Goal: Check status: Check status

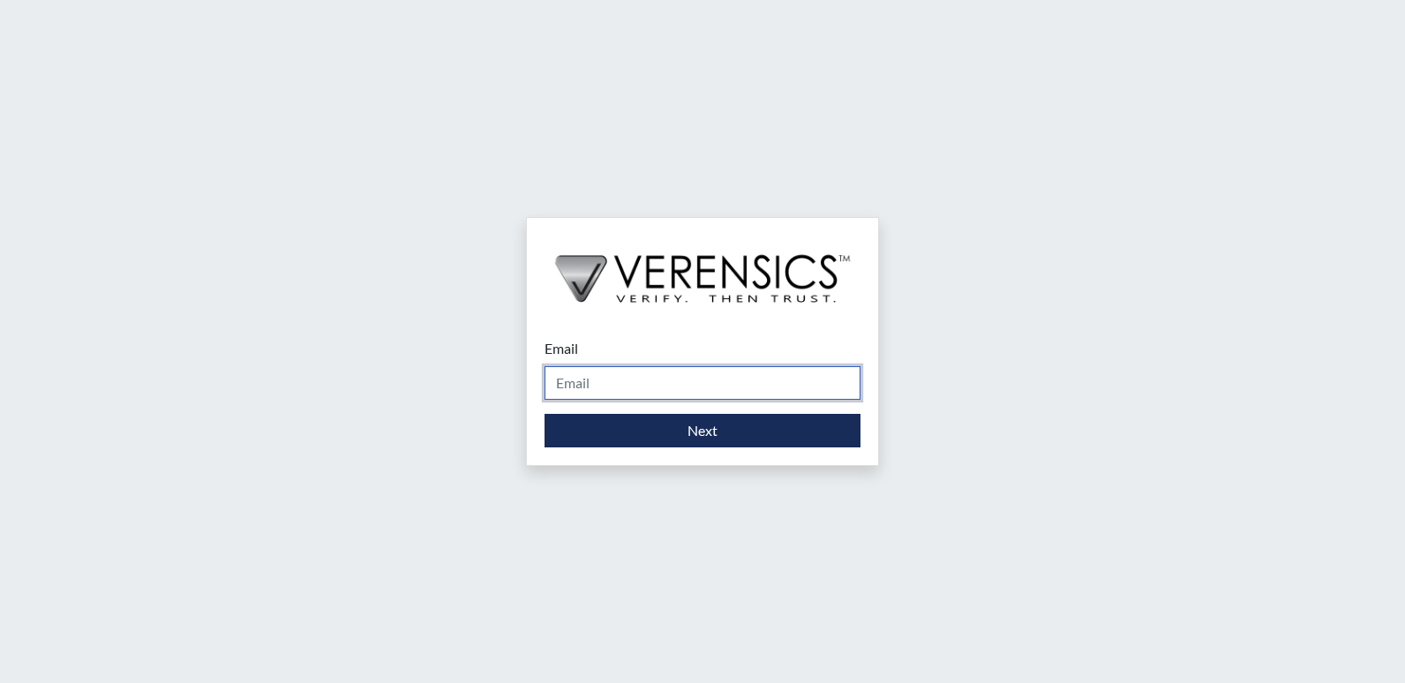
click at [604, 378] on input "Email" at bounding box center [702, 383] width 316 height 34
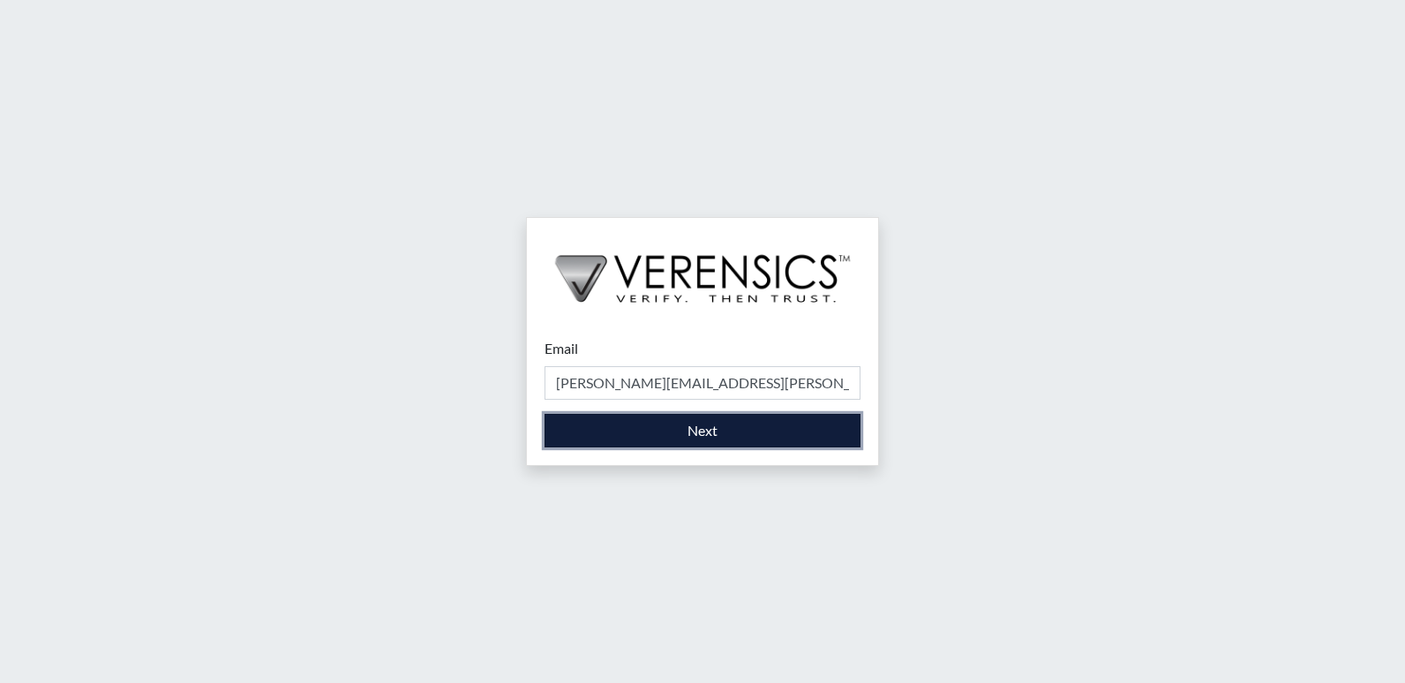
click at [641, 423] on button "Next" at bounding box center [702, 431] width 316 height 34
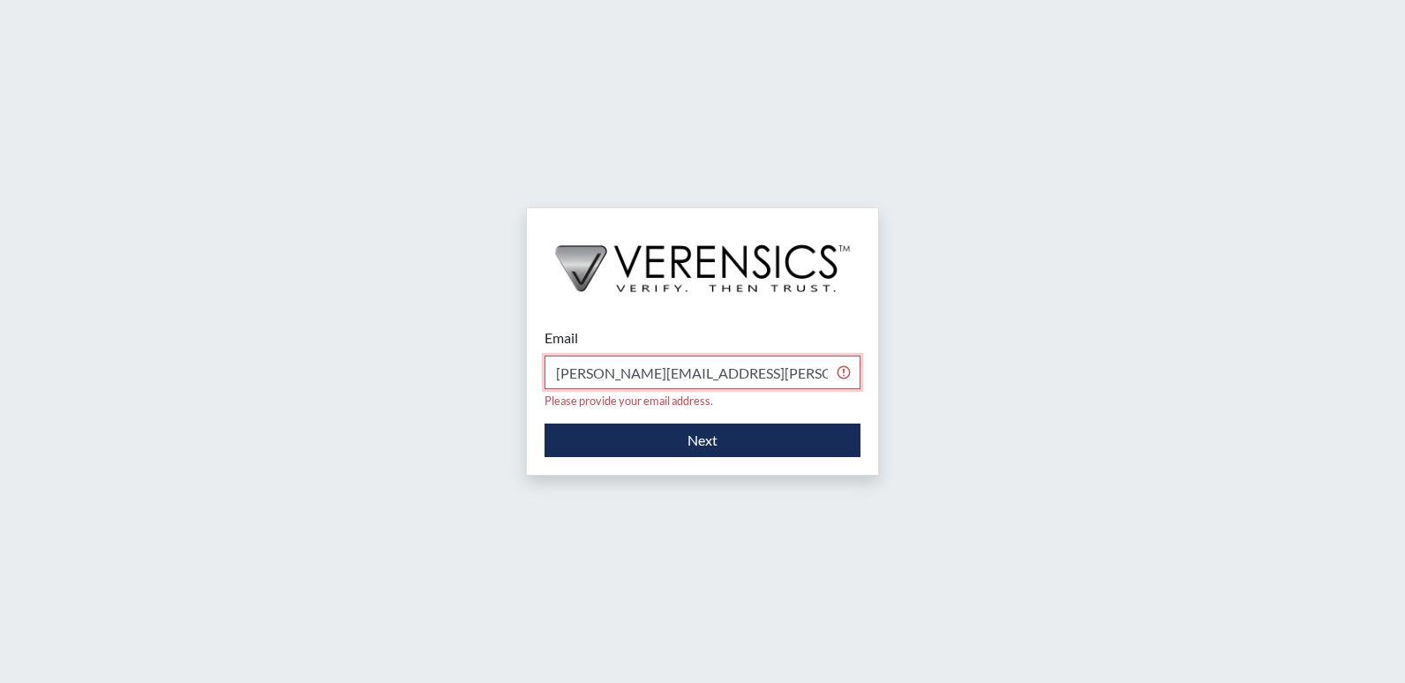
click at [724, 376] on input "brittany.salter@gdc.ga gov" at bounding box center [702, 373] width 316 height 34
click at [700, 379] on input "brittany.salter@gdc.ga gov" at bounding box center [702, 373] width 316 height 34
click at [695, 376] on input "brittany.salter@gdc.ga gov" at bounding box center [702, 373] width 316 height 34
type input "[PERSON_NAME][EMAIL_ADDRESS][PERSON_NAME][DOMAIN_NAME]"
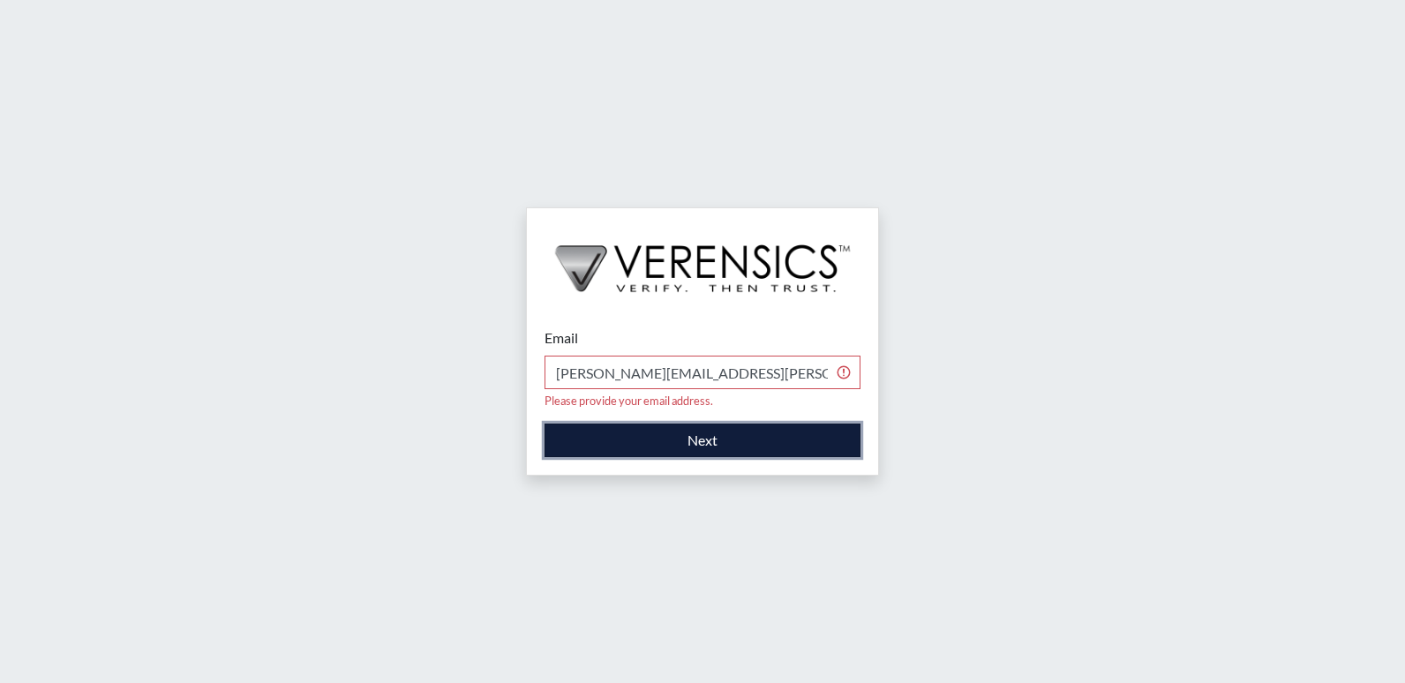
click at [702, 423] on button "Next" at bounding box center [702, 440] width 316 height 34
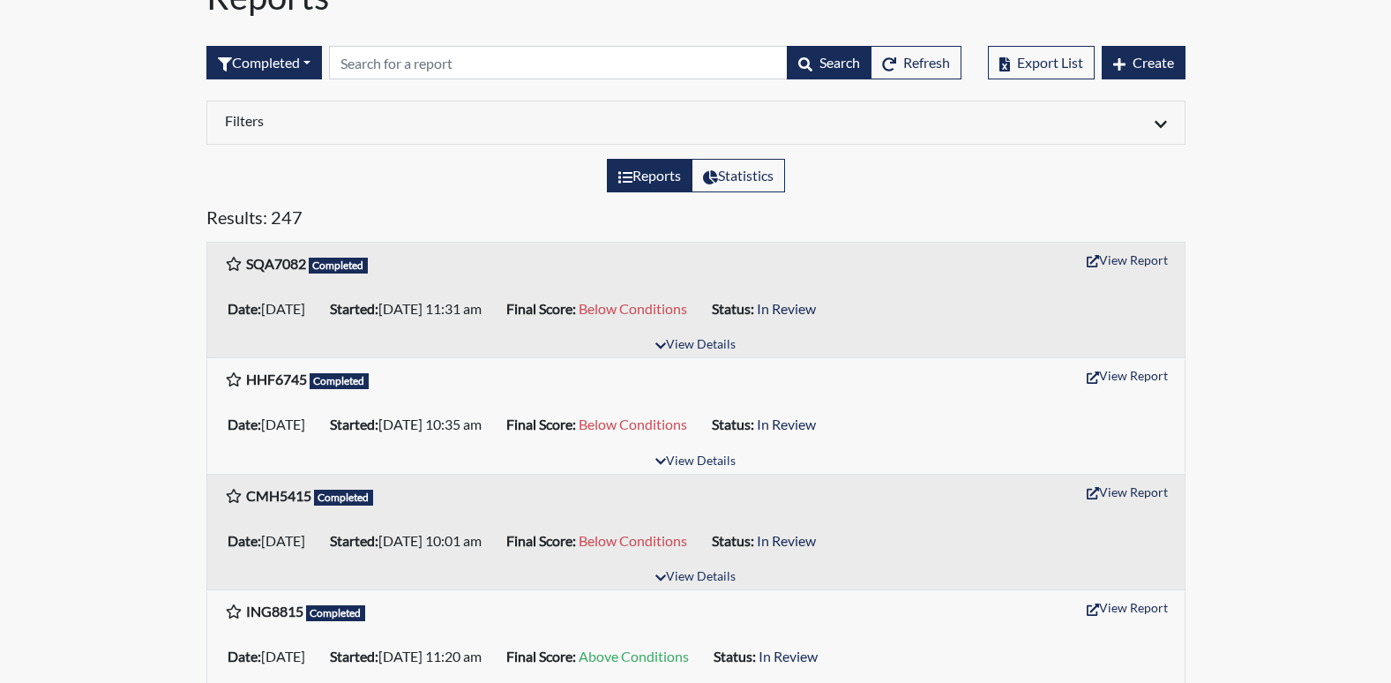
scroll to position [88, 0]
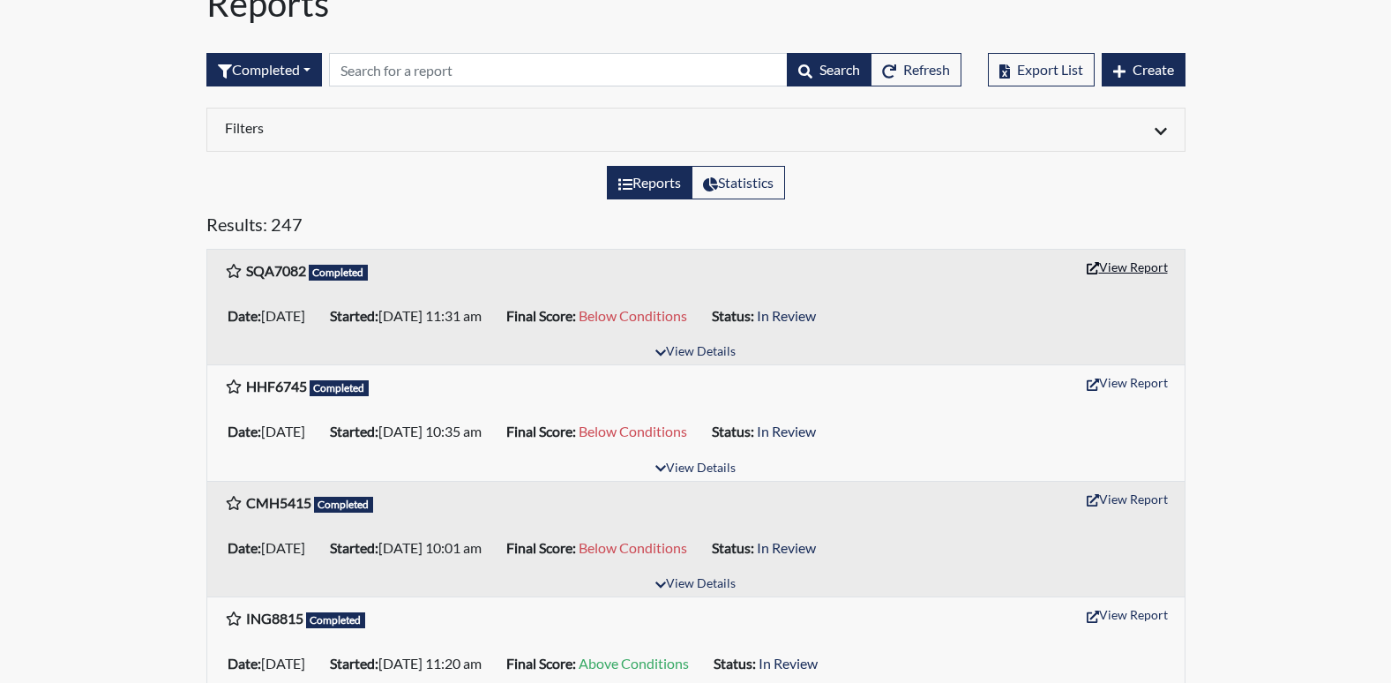
click at [1128, 269] on button "View Report" at bounding box center [1127, 266] width 97 height 27
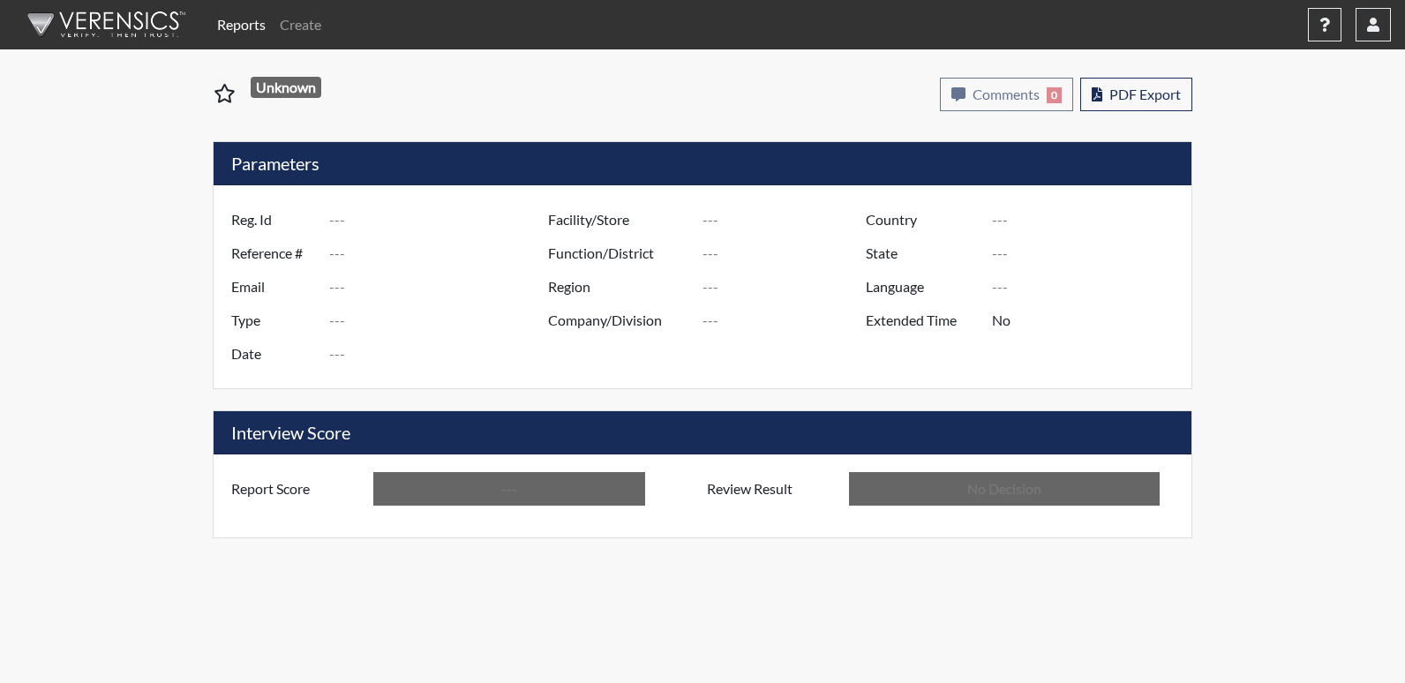
type input "SQA7082"
type input "50760"
type input "---"
type input "Corrections Pre-Employment"
type input "[DATE]"
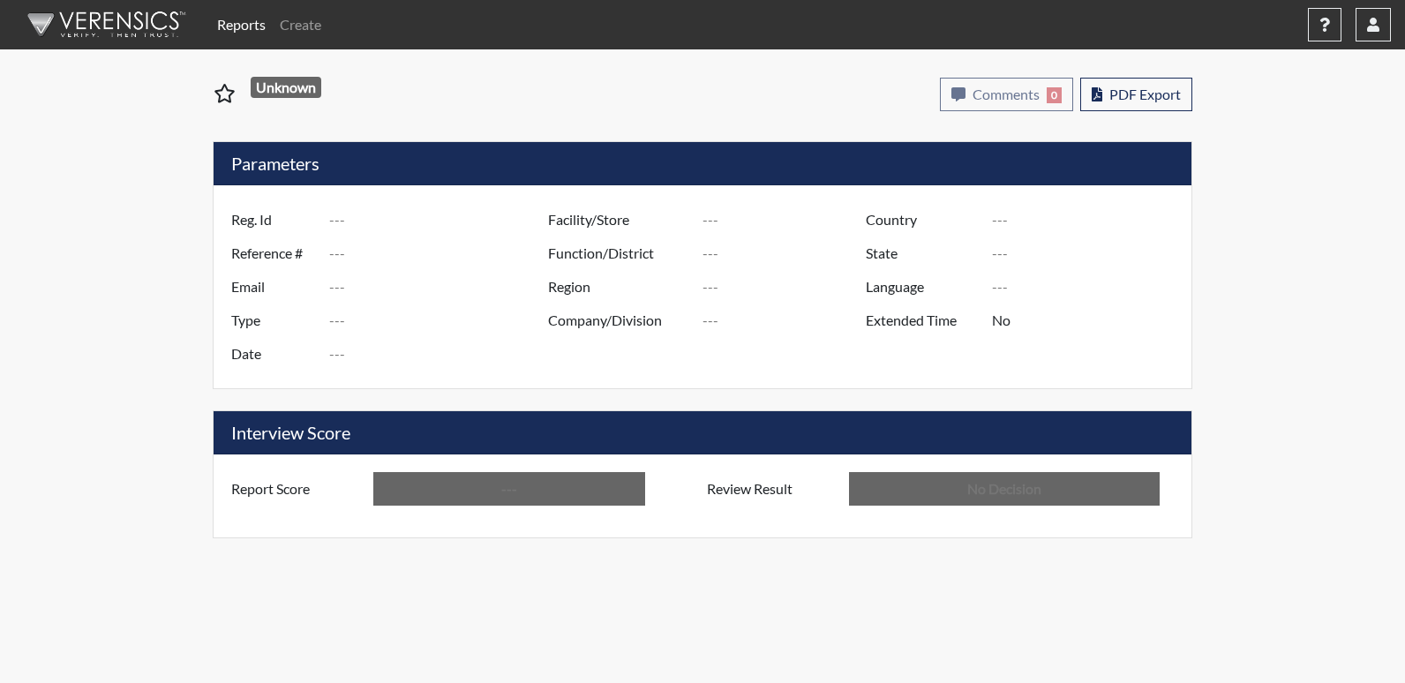
type input "[PERSON_NAME]"
type input "[GEOGRAPHIC_DATA]"
type input "[US_STATE]"
type input "English"
type input "Below Conditions"
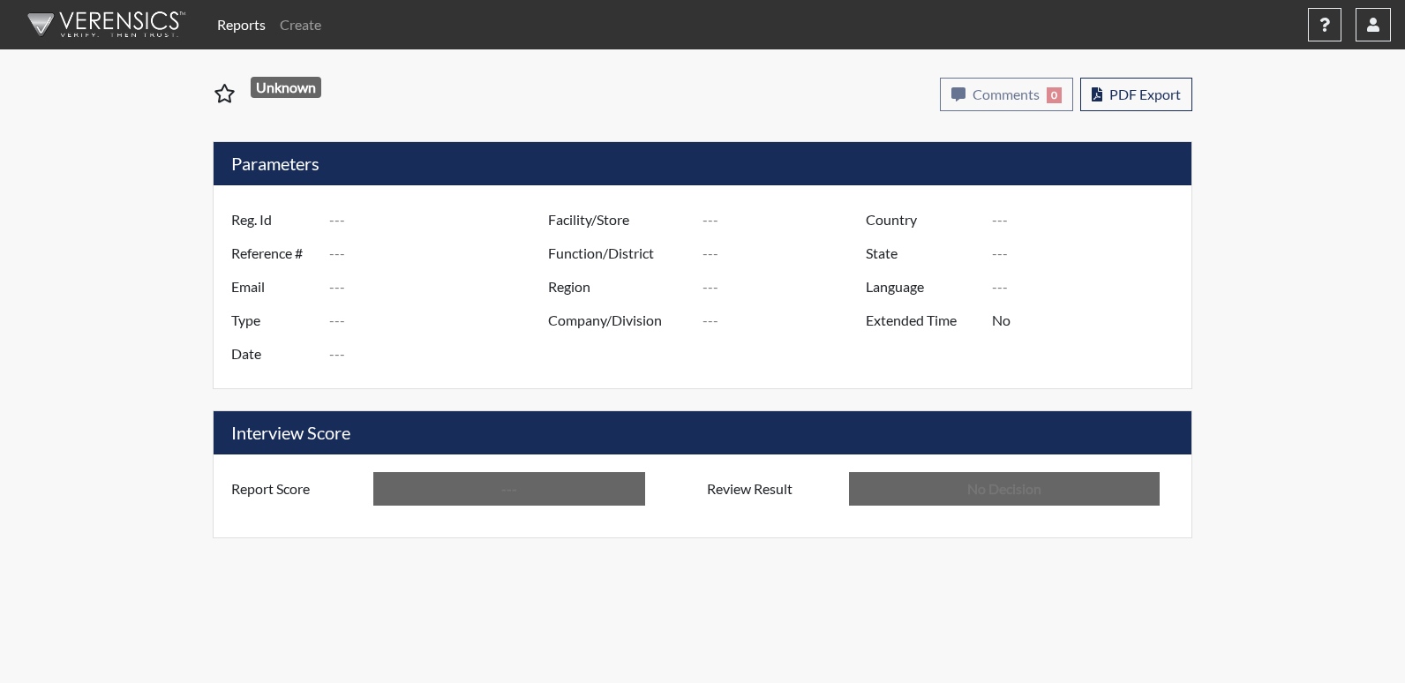
type input "In Review"
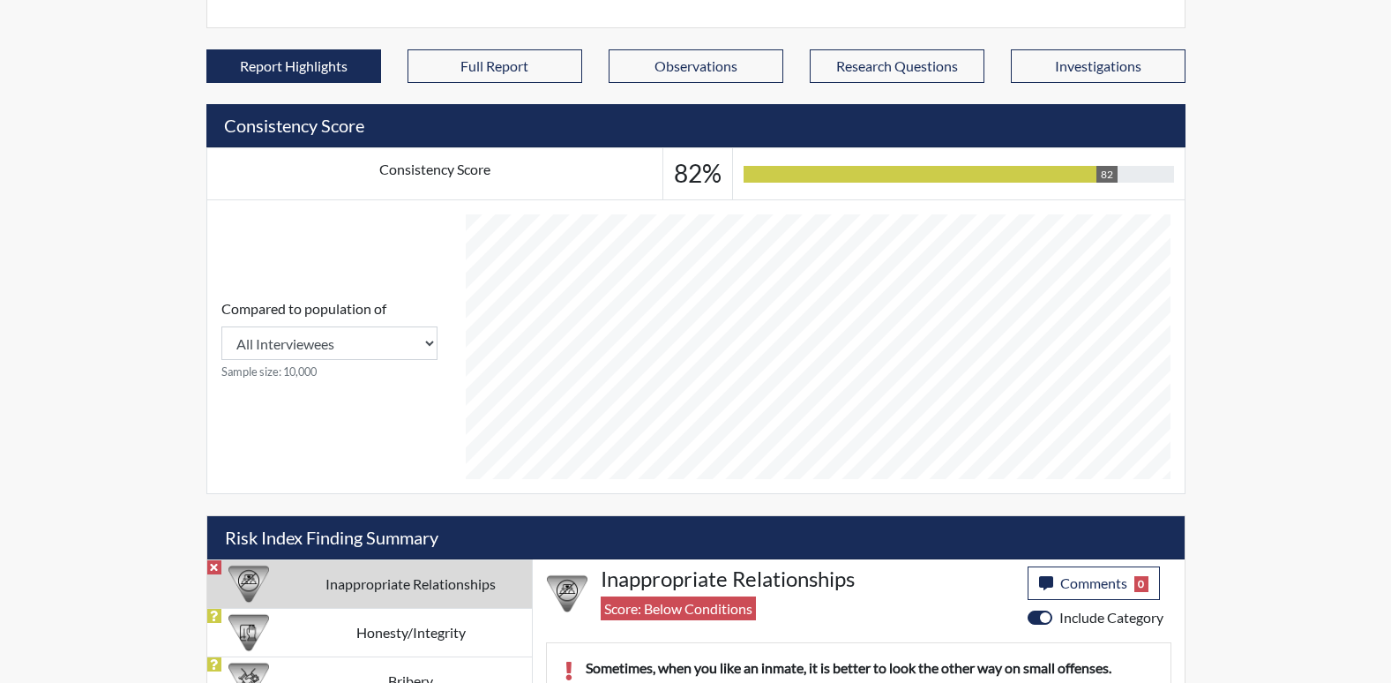
scroll to position [653, 0]
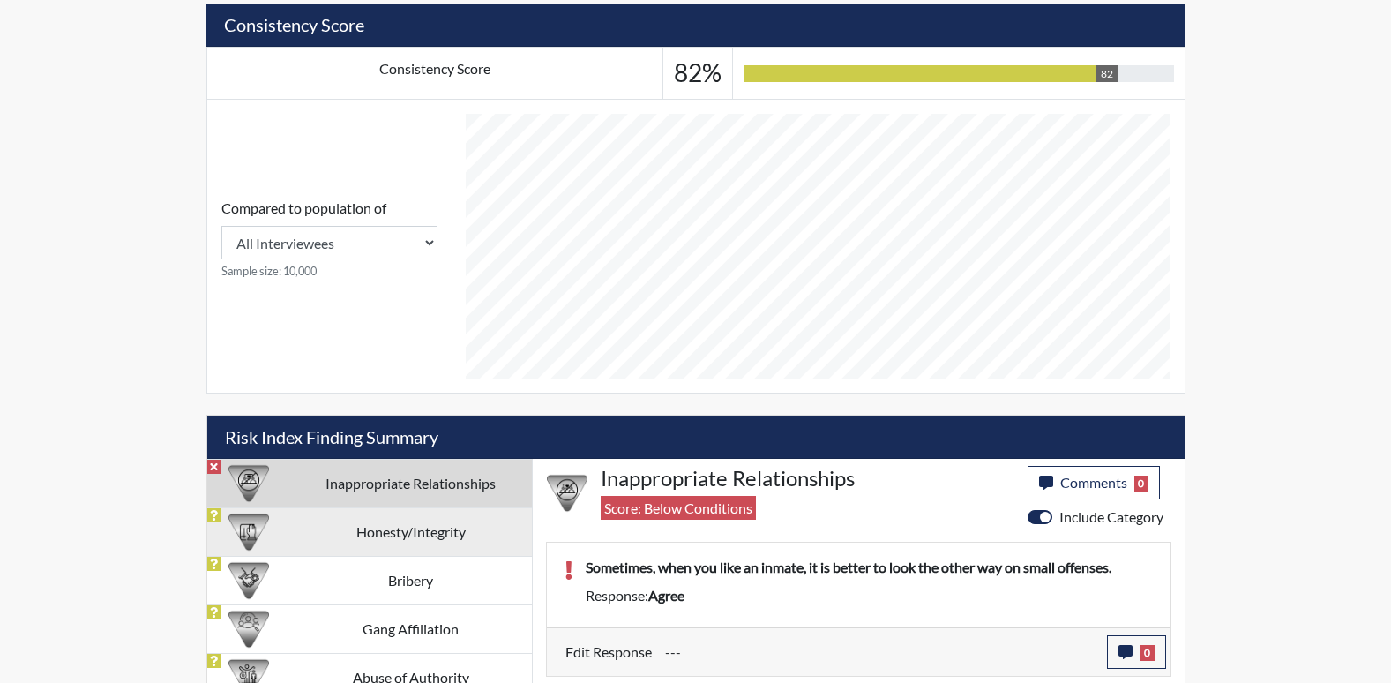
click at [445, 542] on td "Honesty/Integrity" at bounding box center [411, 531] width 242 height 49
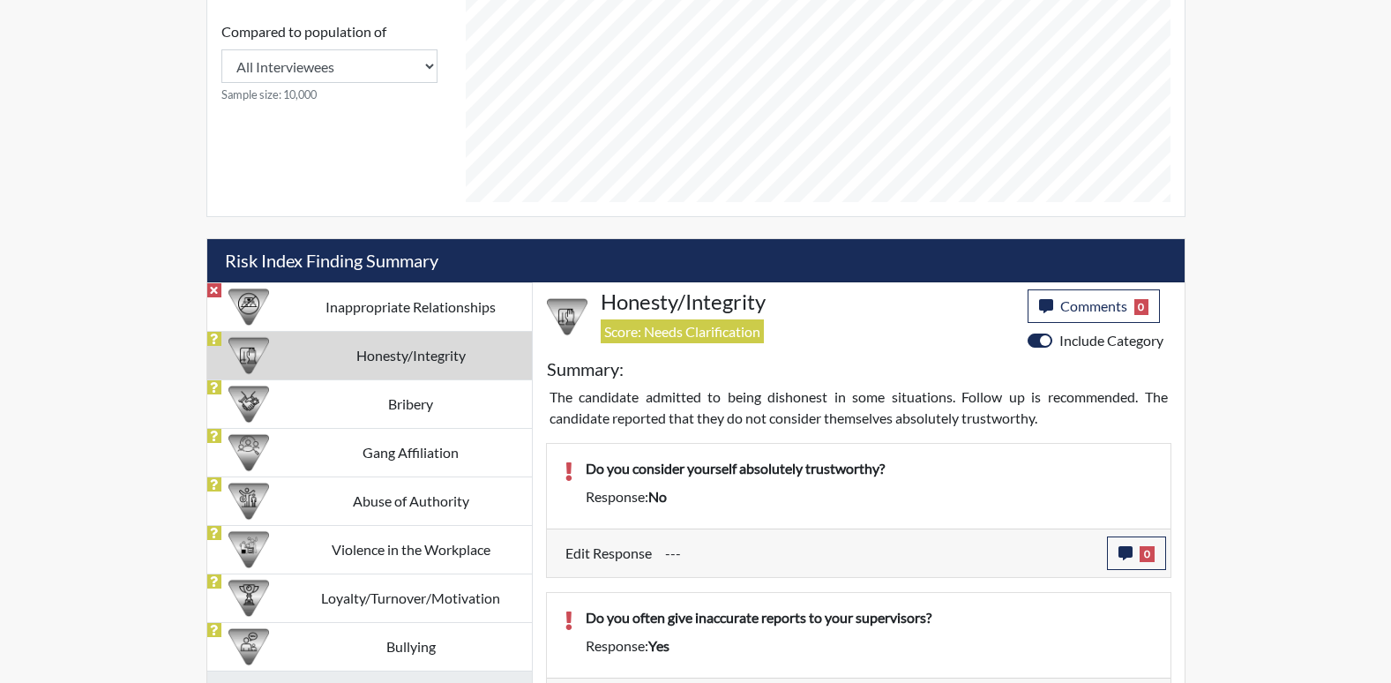
scroll to position [881945, 881505]
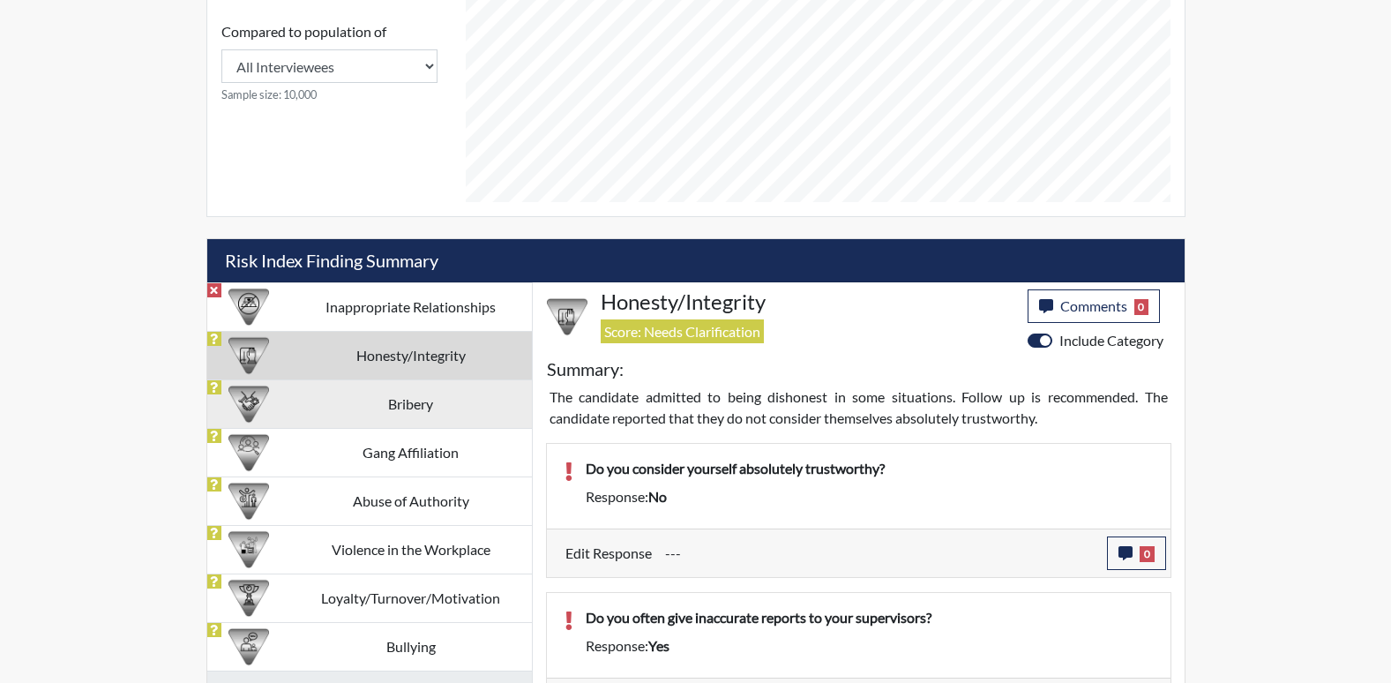
click at [381, 406] on td "Bribery" at bounding box center [411, 403] width 242 height 49
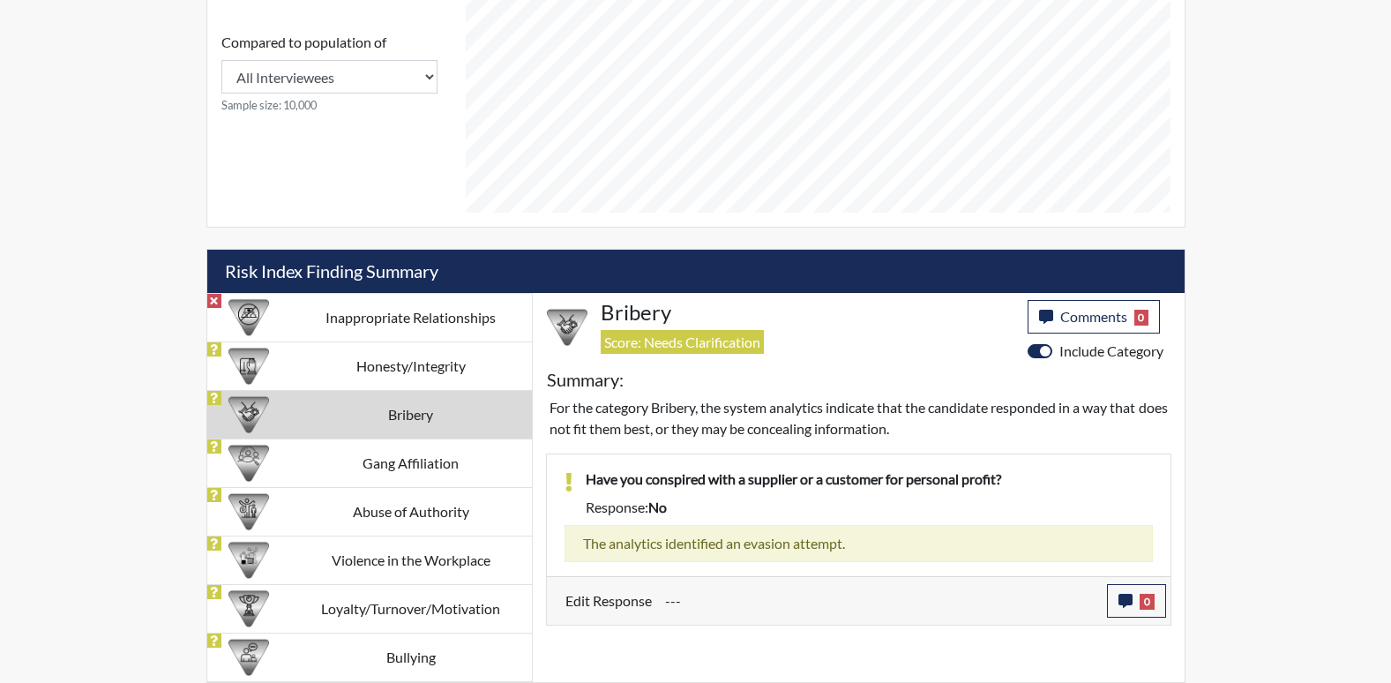
scroll to position [819, 0]
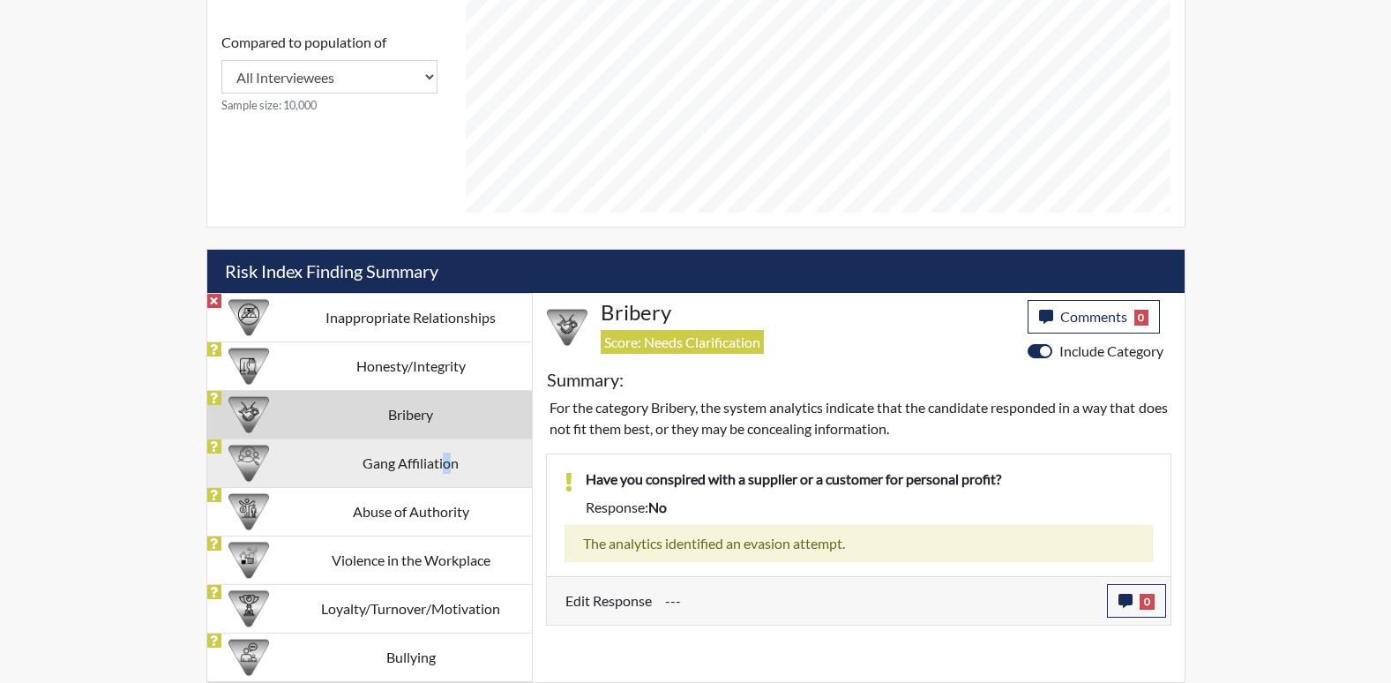
click at [448, 473] on td "Gang Affiliation" at bounding box center [411, 462] width 242 height 49
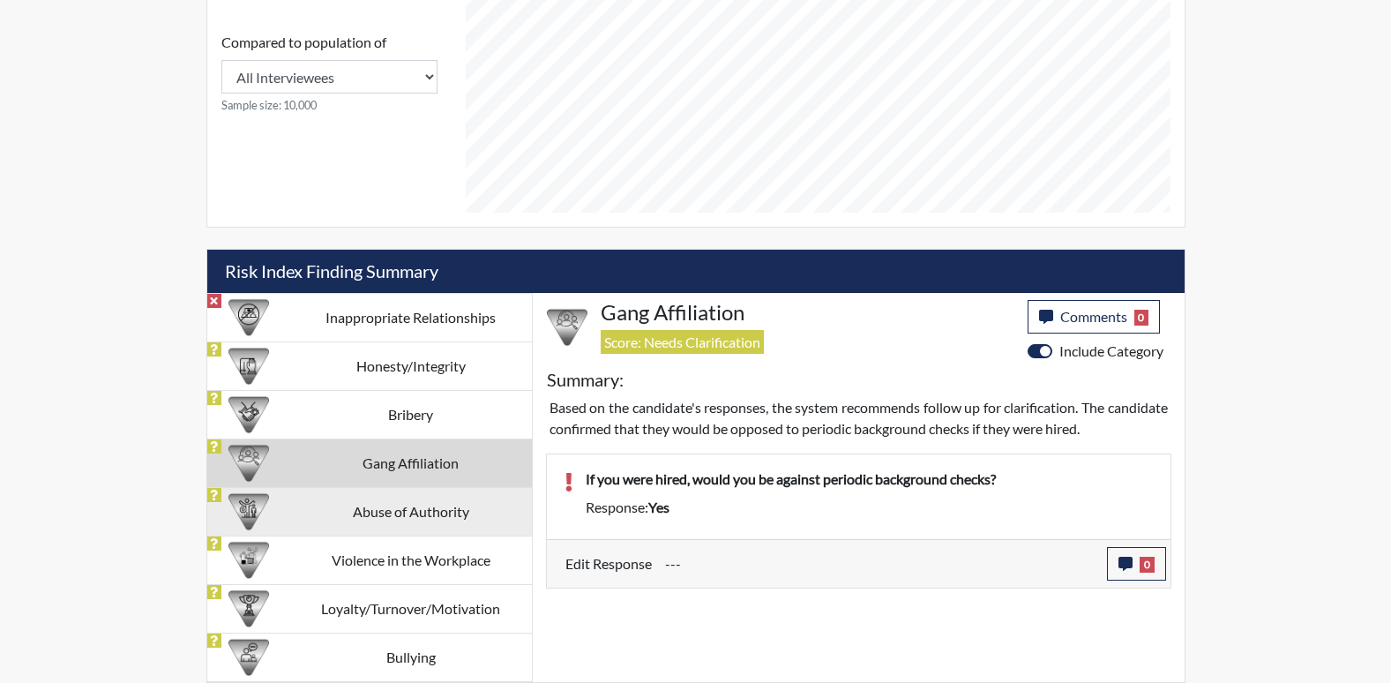
click at [382, 519] on td "Abuse of Authority" at bounding box center [411, 511] width 242 height 49
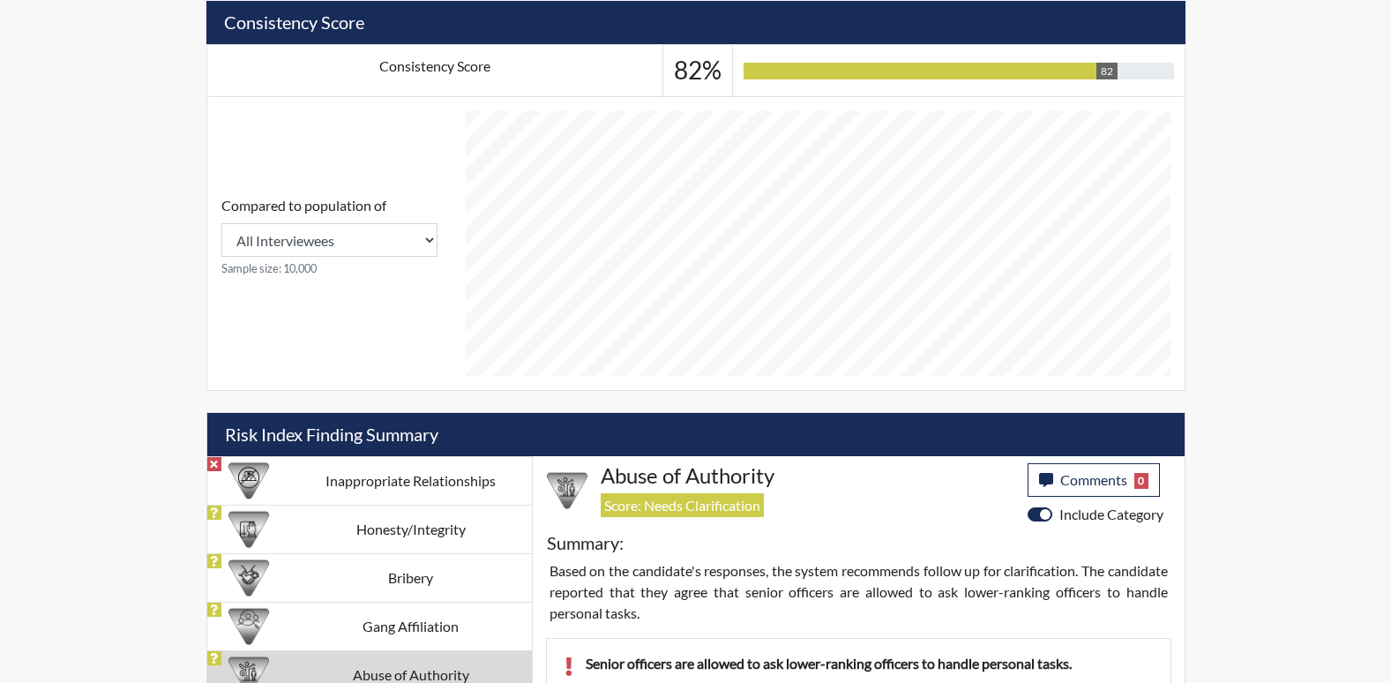
scroll to position [954, 0]
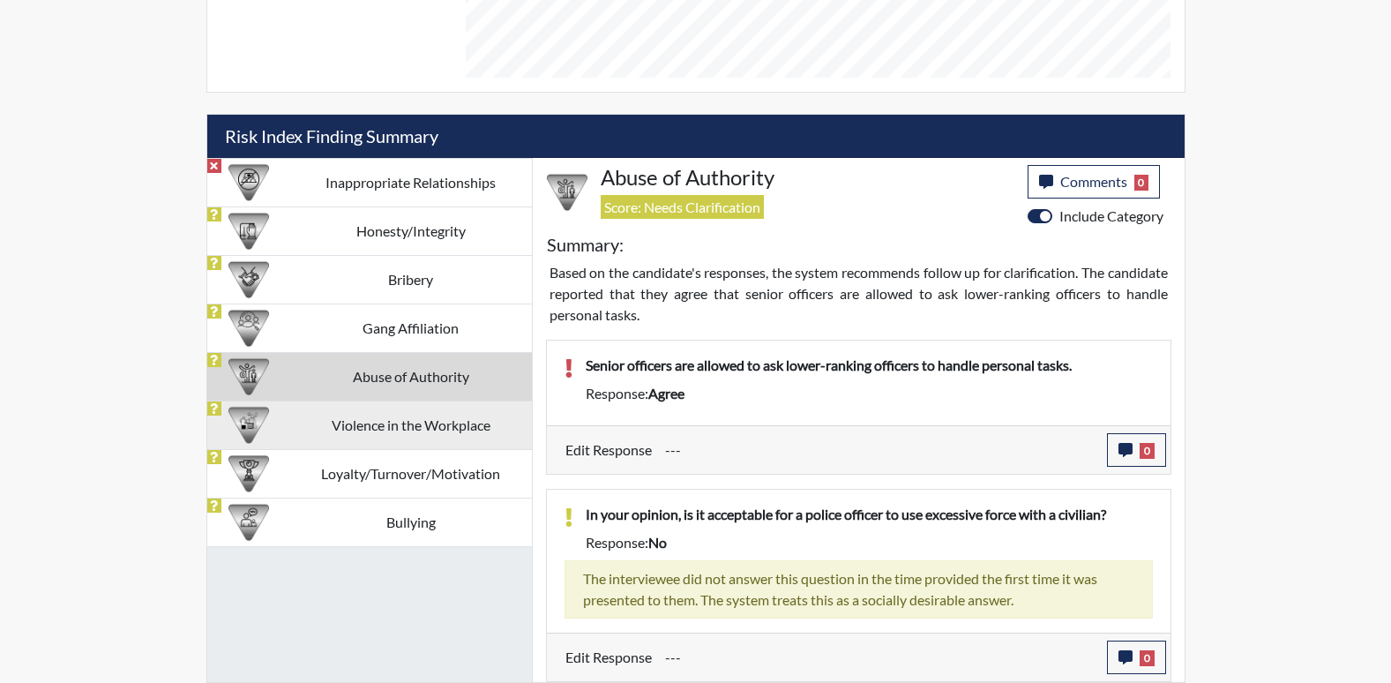
click at [411, 416] on td "Violence in the Workplace" at bounding box center [411, 425] width 242 height 49
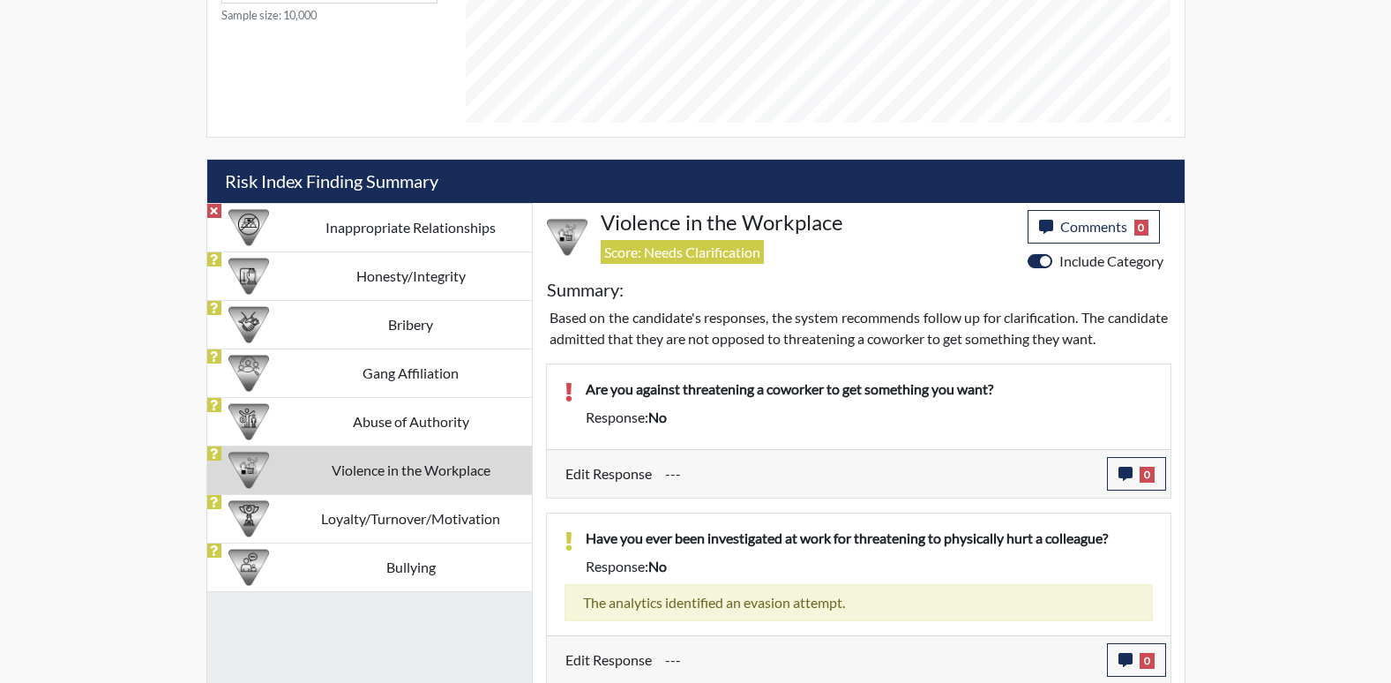
scroll to position [911, 0]
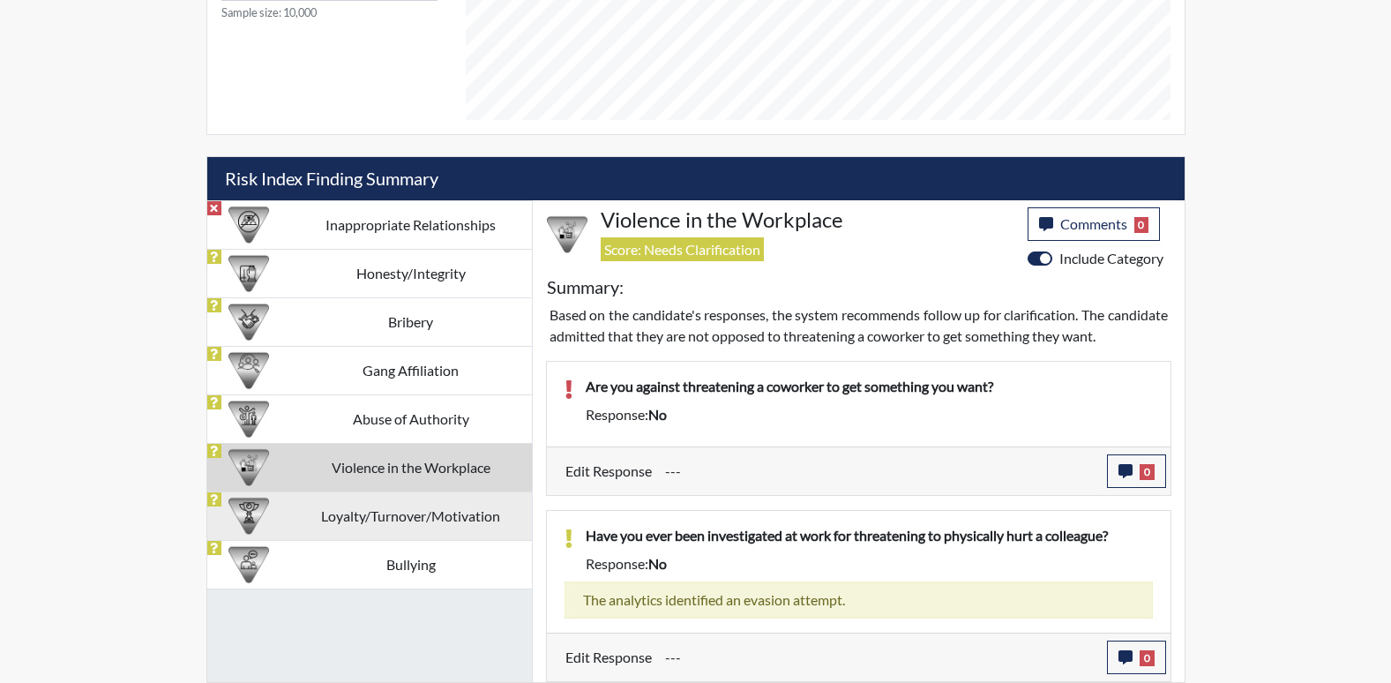
click at [425, 524] on td "Loyalty/Turnover/Motivation" at bounding box center [411, 515] width 242 height 49
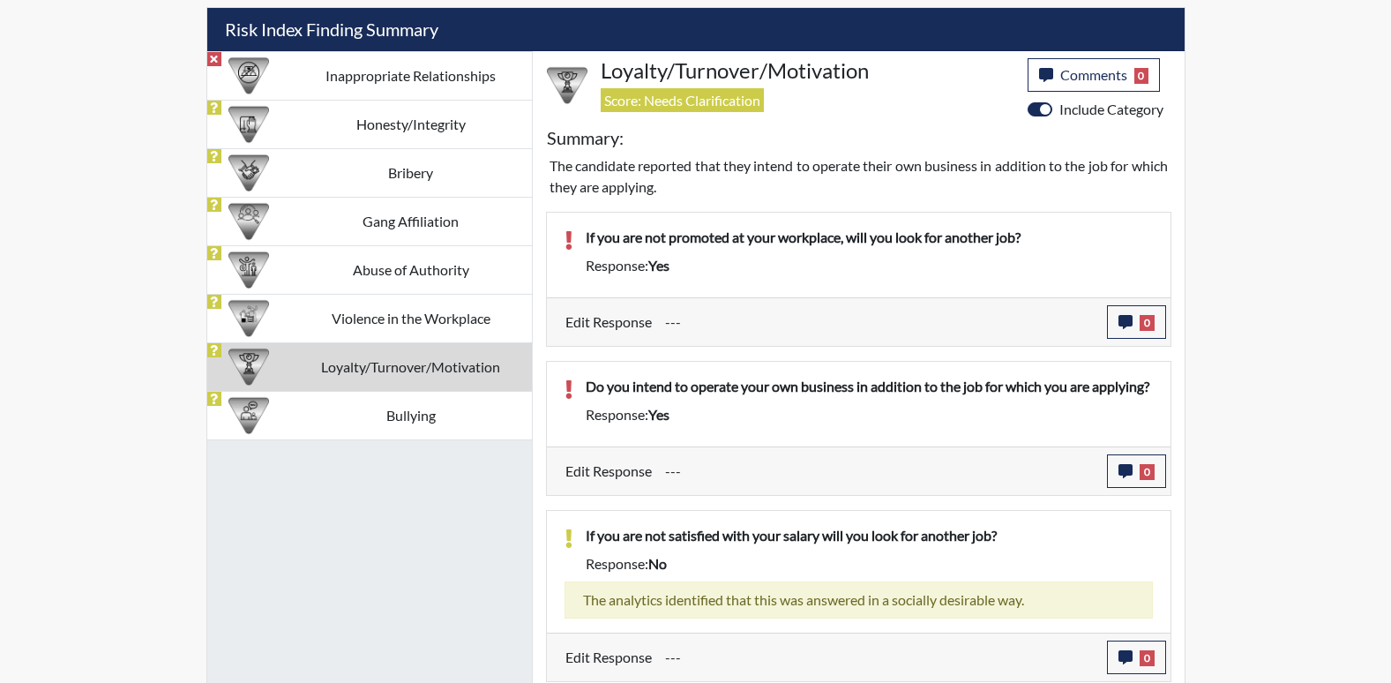
scroll to position [1090, 0]
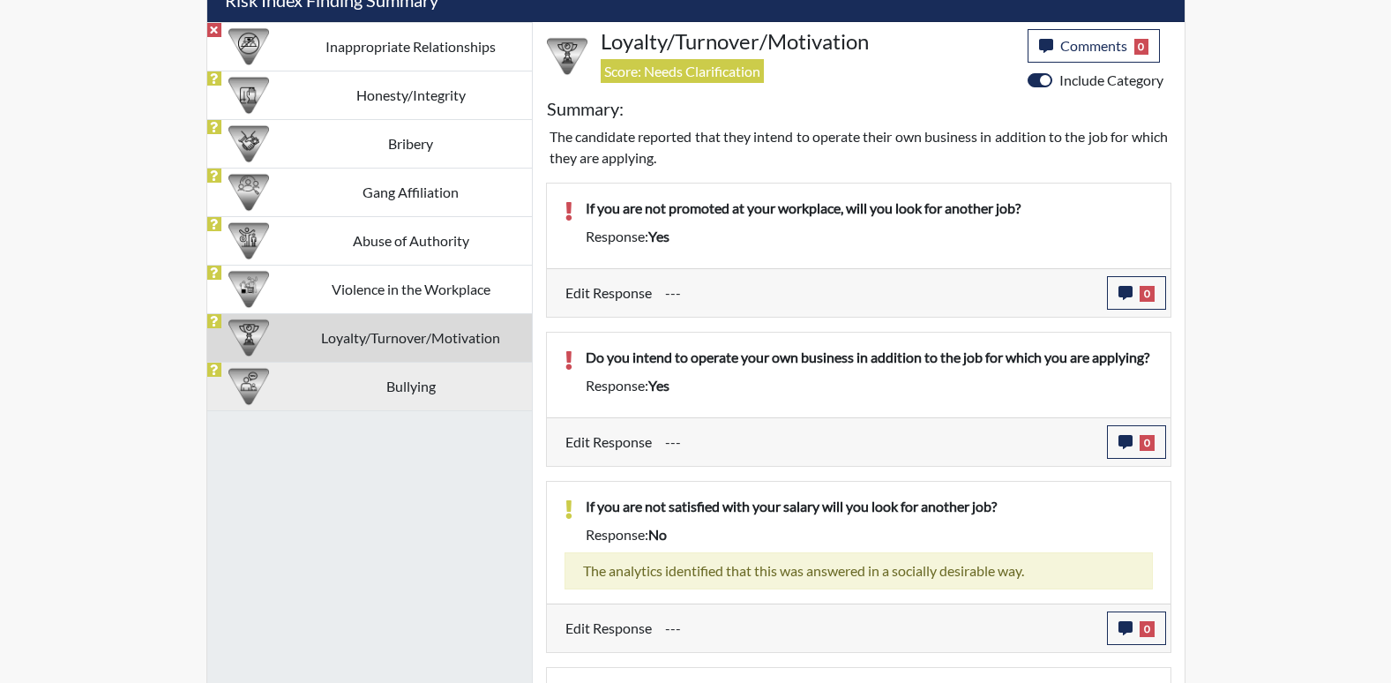
click at [346, 388] on td "Bullying" at bounding box center [411, 386] width 242 height 49
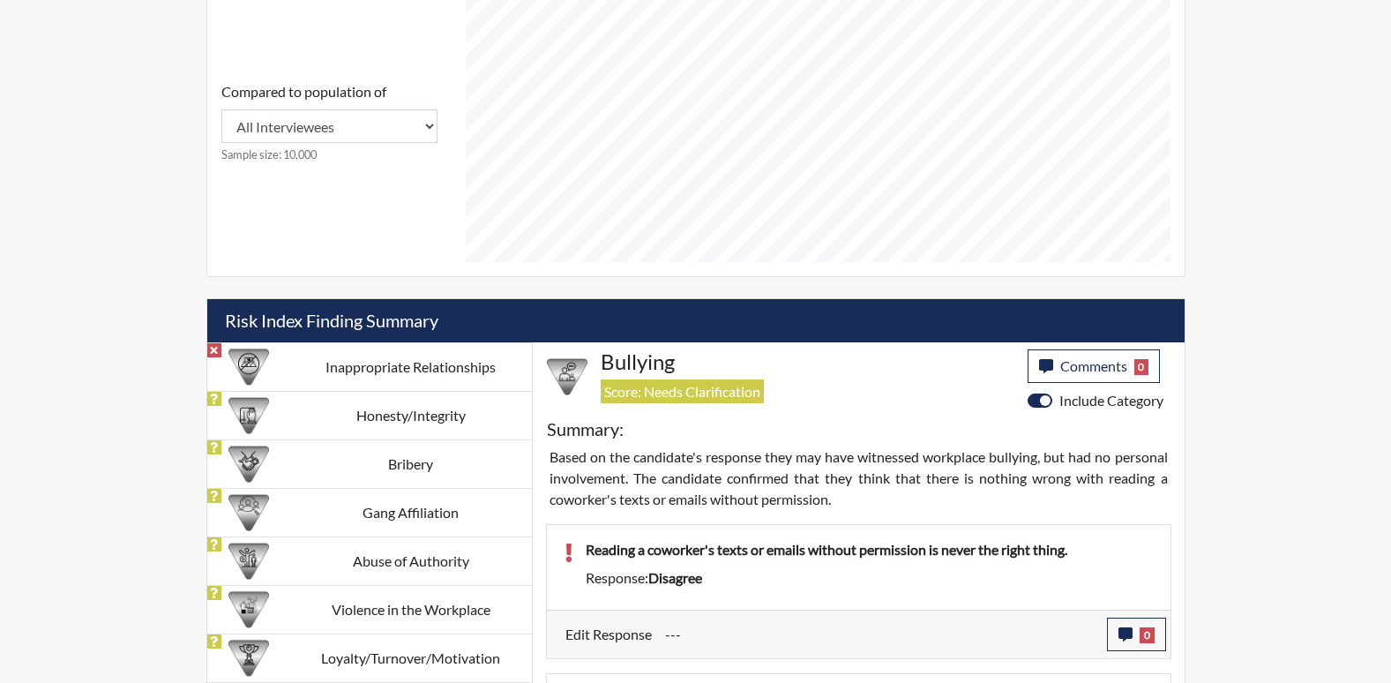
scroll to position [933, 0]
